Goal: Transaction & Acquisition: Obtain resource

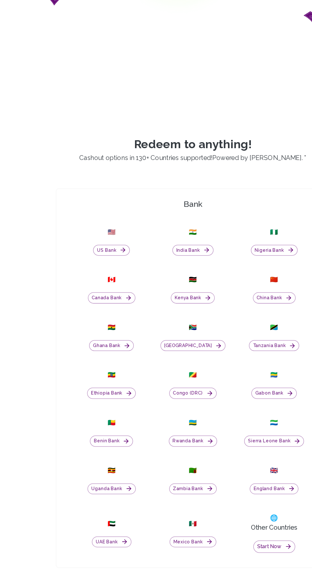
scroll to position [105, 0]
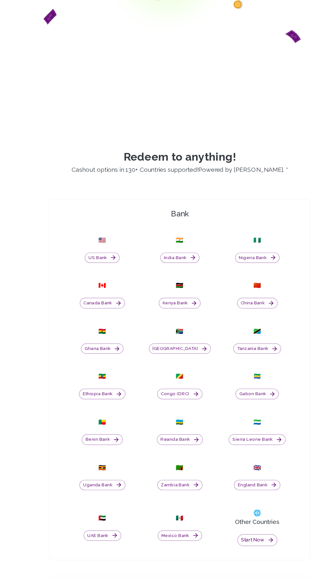
click at [226, 284] on button "Nigeria Bank" at bounding box center [221, 279] width 37 height 9
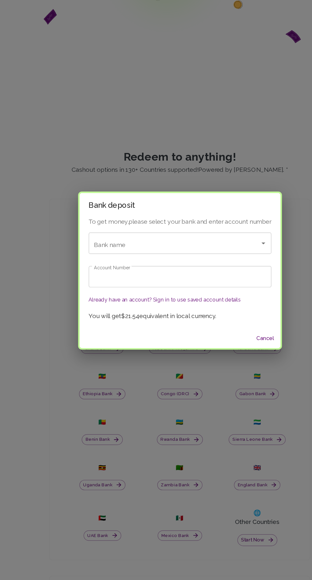
click at [173, 268] on input "Bank name" at bounding box center [147, 267] width 130 height 12
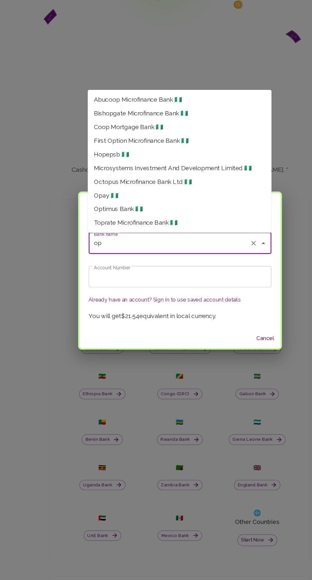
type input "o"
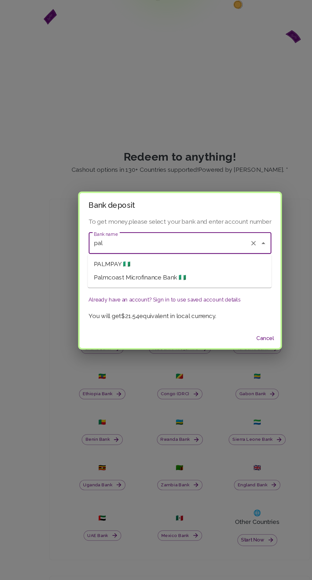
click at [163, 281] on li "PALMPAY 🇳🇬" at bounding box center [156, 284] width 154 height 11
type input "PALMPAY"
click at [166, 293] on input "Account Number" at bounding box center [156, 295] width 153 height 18
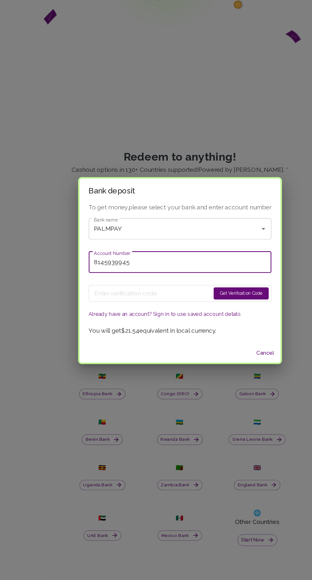
type input "8145939945"
click at [211, 309] on button "Get Verification Code" at bounding box center [207, 309] width 46 height 10
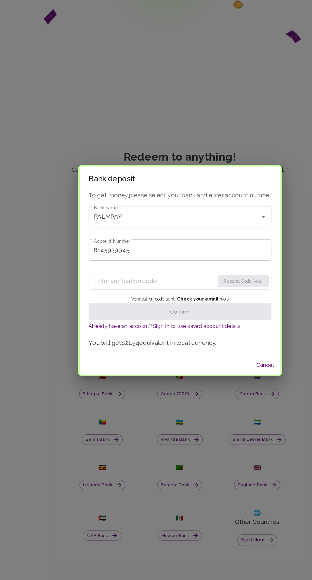
click at [123, 298] on input "Enter verification code" at bounding box center [134, 299] width 101 height 10
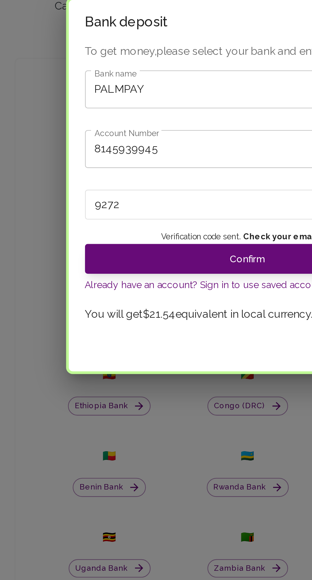
type input "9272"
click at [93, 322] on button "Confirm" at bounding box center [156, 324] width 153 height 14
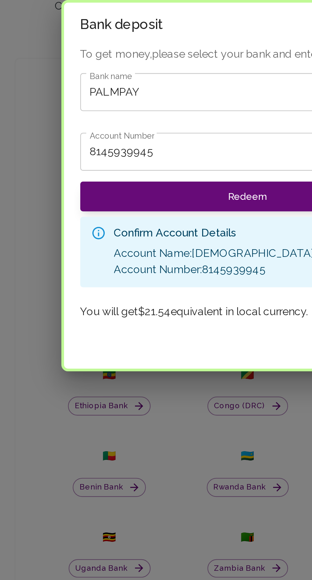
click at [99, 297] on button "Redeem" at bounding box center [156, 295] width 158 height 14
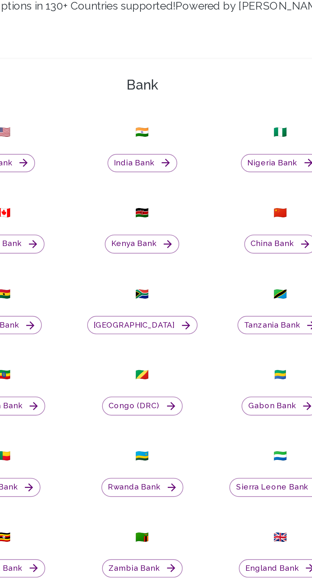
scroll to position [45, 0]
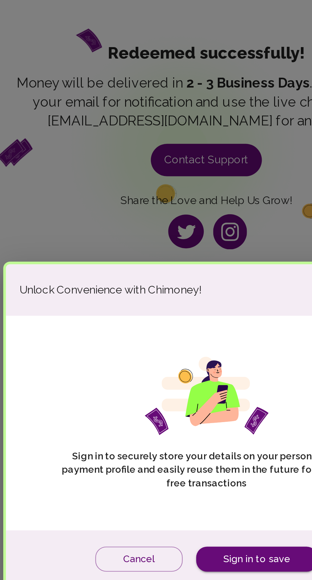
click at [120, 359] on button "Cancel" at bounding box center [124, 353] width 41 height 12
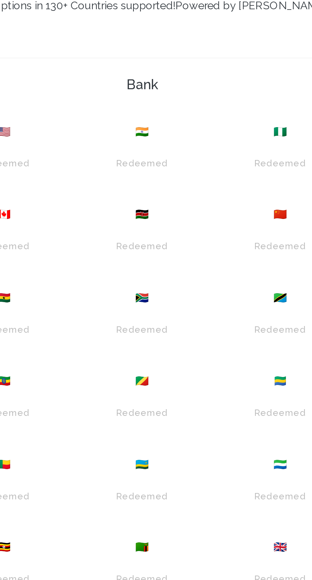
scroll to position [45, 0]
